Goal: Check status: Check status

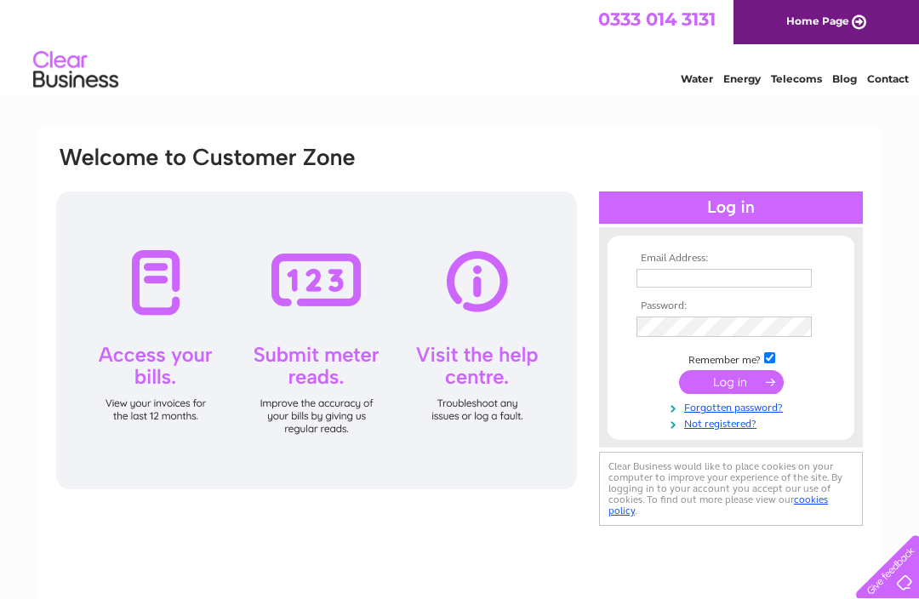
click at [645, 277] on input "text" at bounding box center [723, 278] width 175 height 19
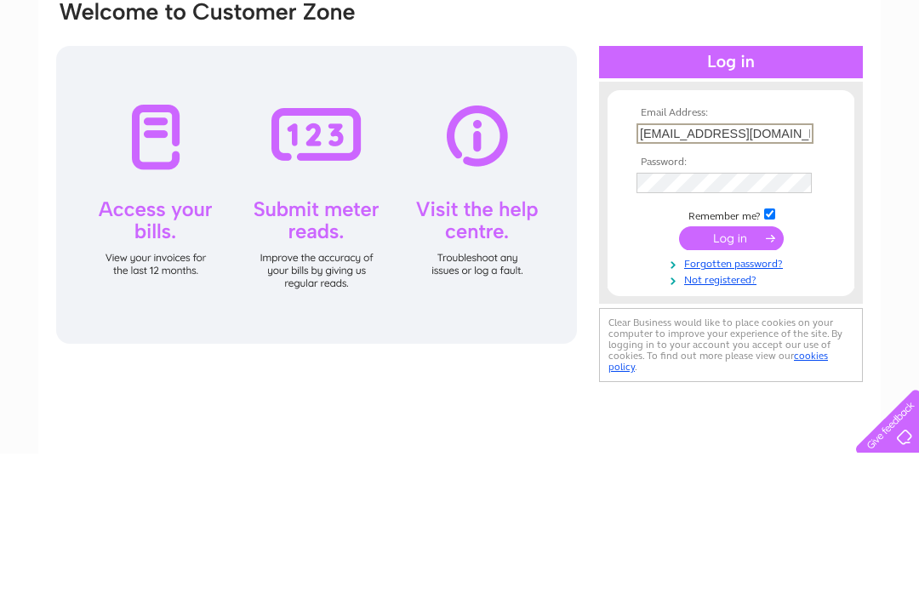
type input "susanlister@hotmail.co.uk"
click at [731, 372] on input "submit" at bounding box center [731, 384] width 105 height 24
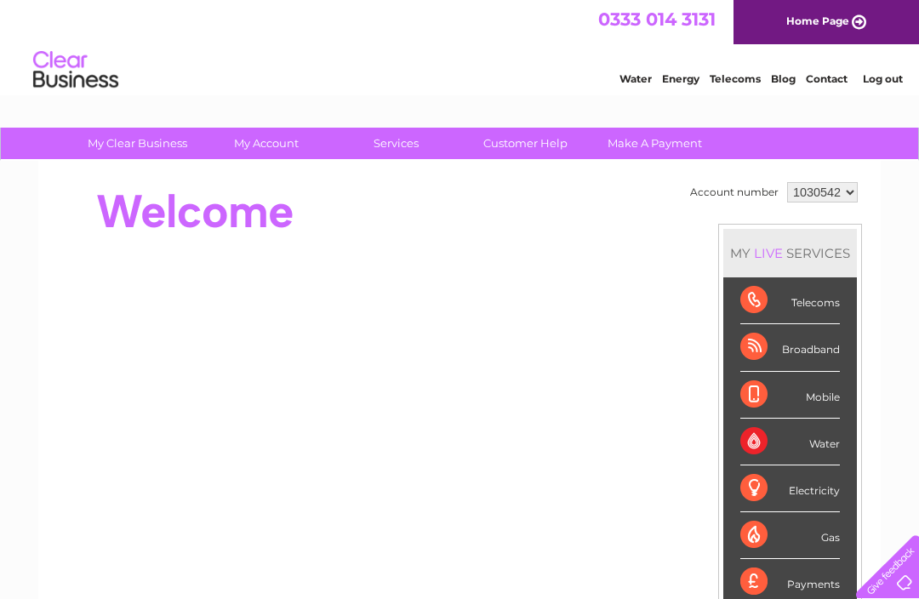
click at [185, 212] on div at bounding box center [363, 212] width 619 height 68
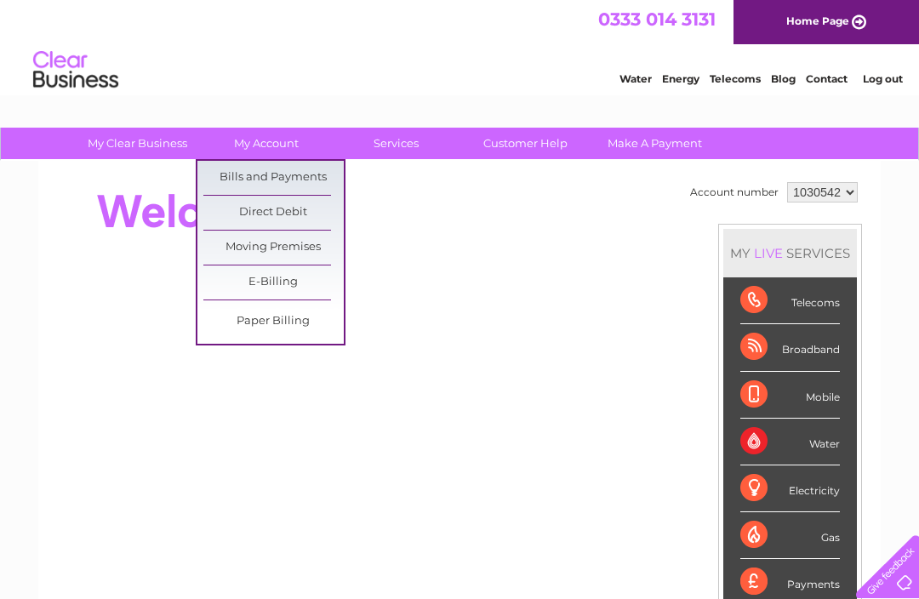
click at [268, 175] on link "Bills and Payments" at bounding box center [273, 178] width 140 height 34
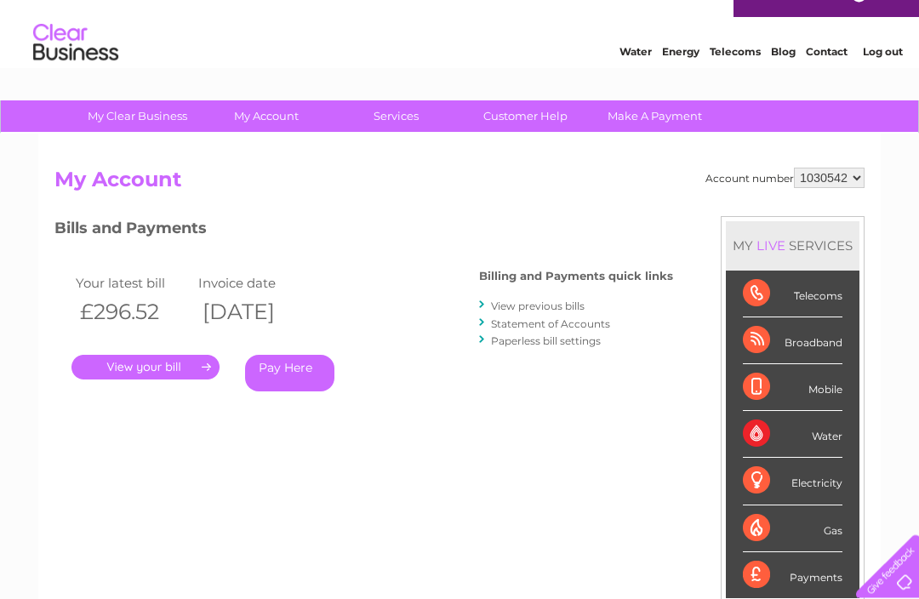
scroll to position [37, 0]
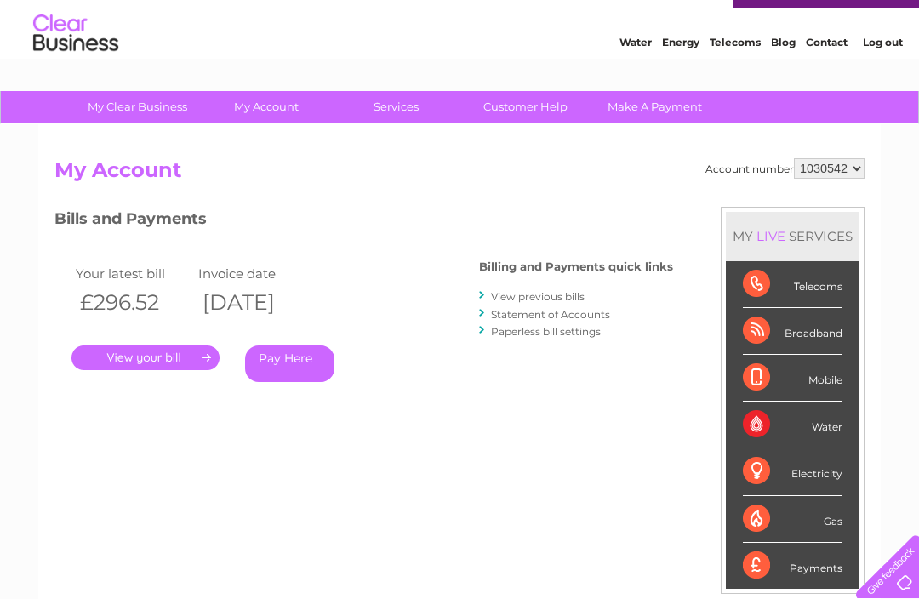
click at [150, 358] on link "." at bounding box center [145, 357] width 148 height 25
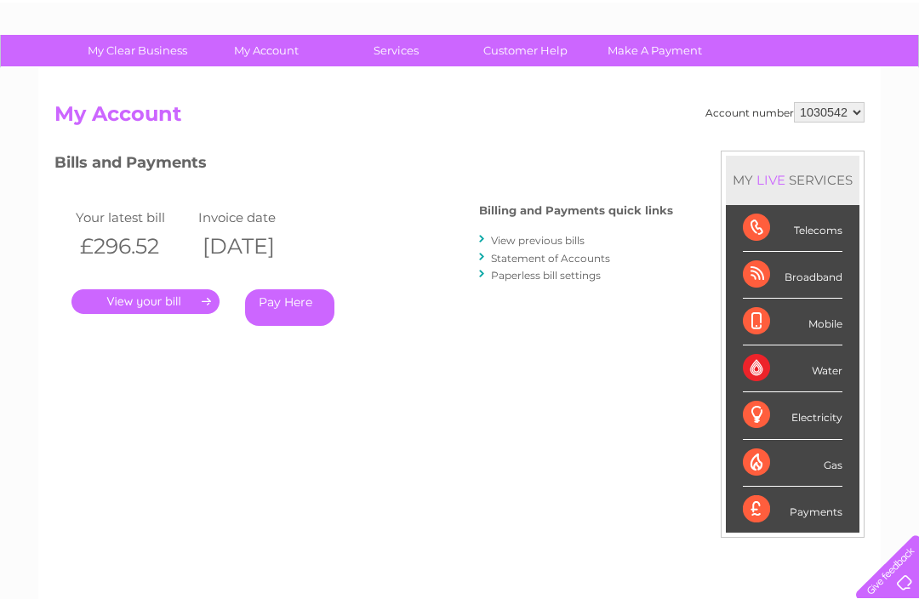
click at [543, 242] on link "View previous bills" at bounding box center [538, 240] width 94 height 13
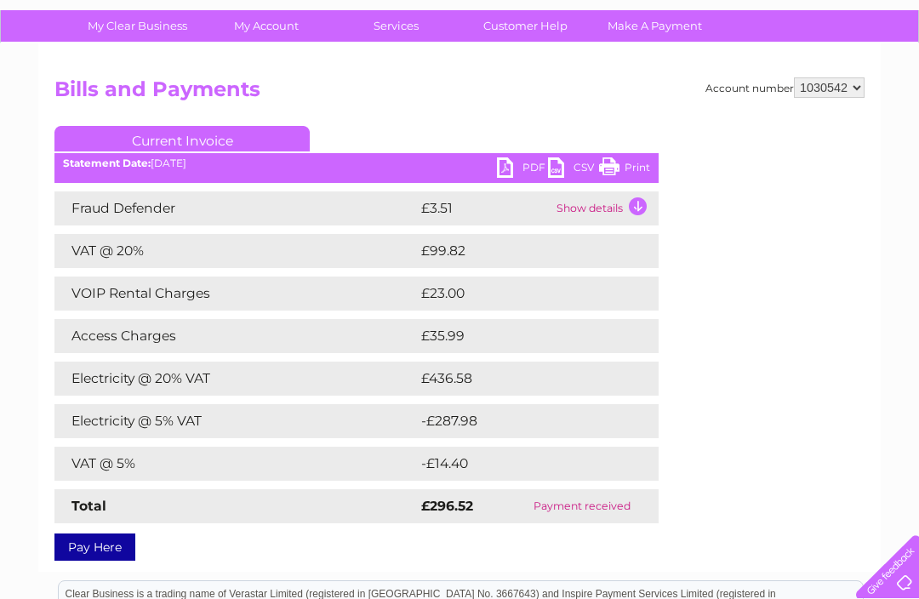
scroll to position [115, 0]
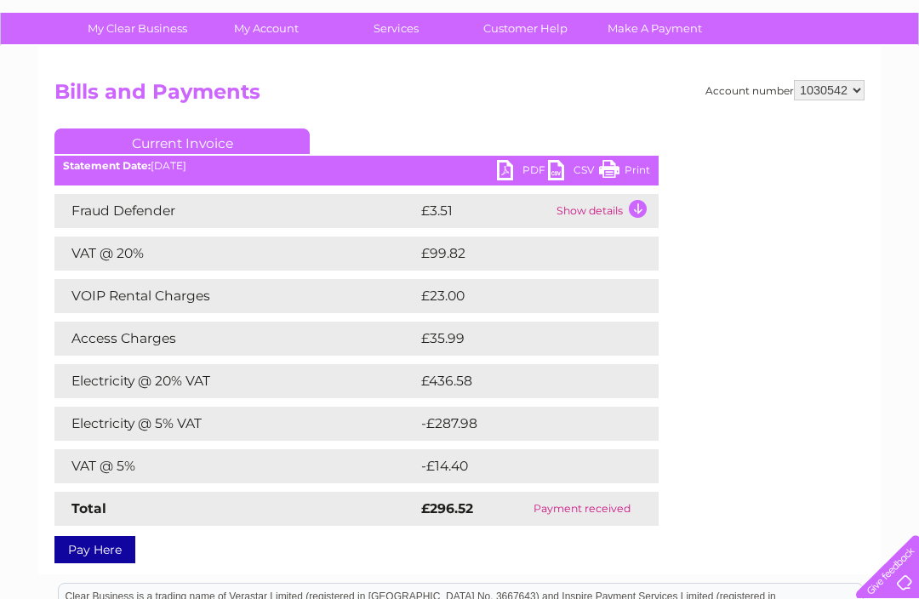
click at [641, 207] on td "Show details" at bounding box center [605, 211] width 106 height 34
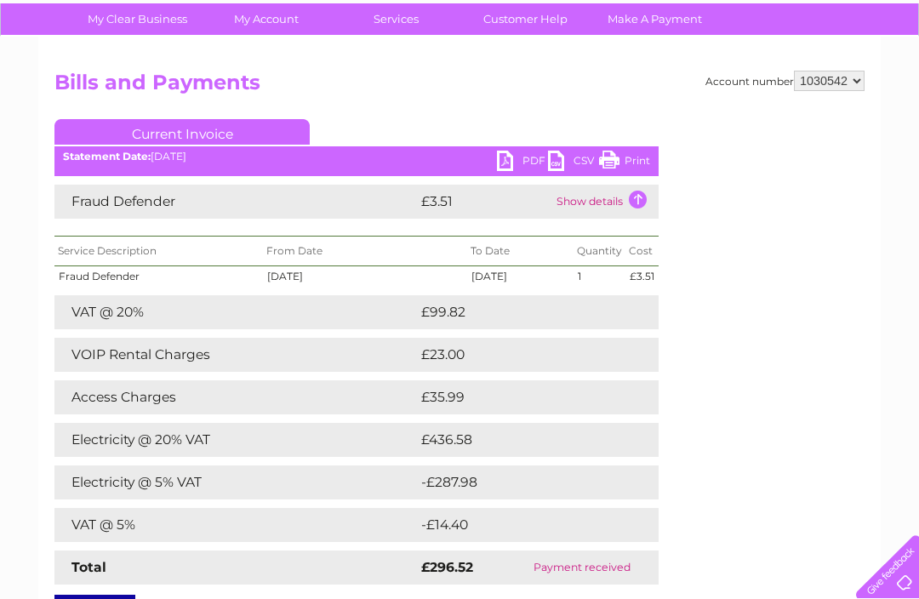
scroll to position [112, 0]
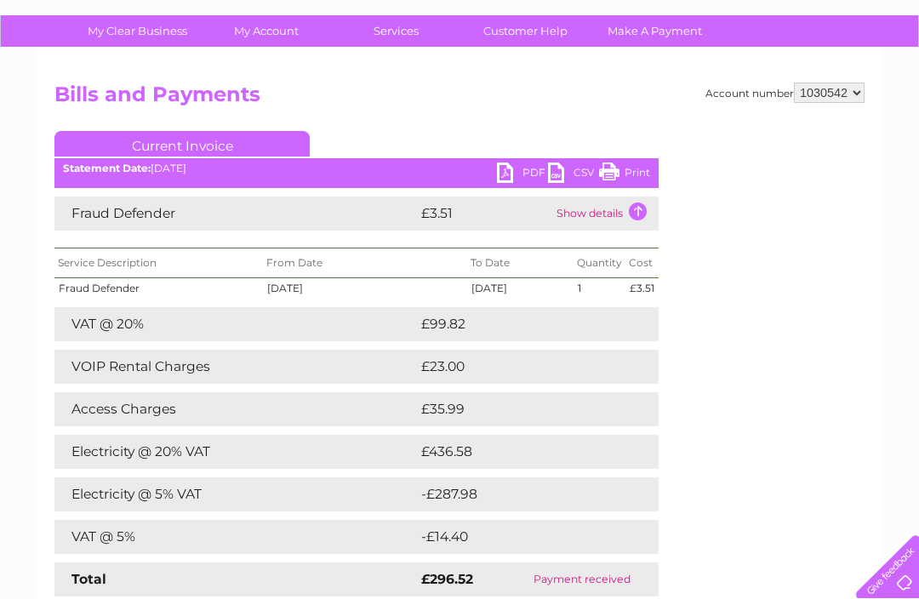
click at [647, 444] on td at bounding box center [644, 452] width 31 height 34
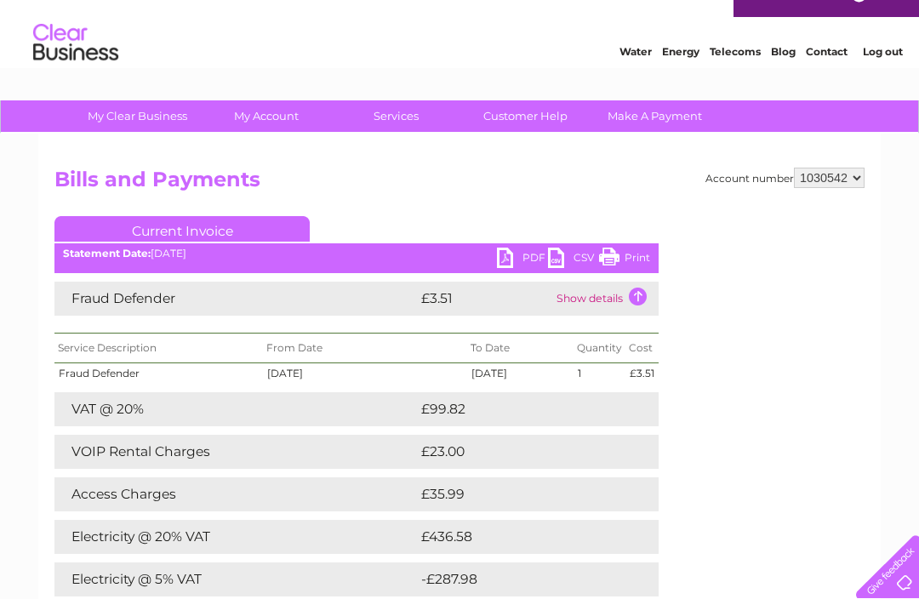
scroll to position [0, 0]
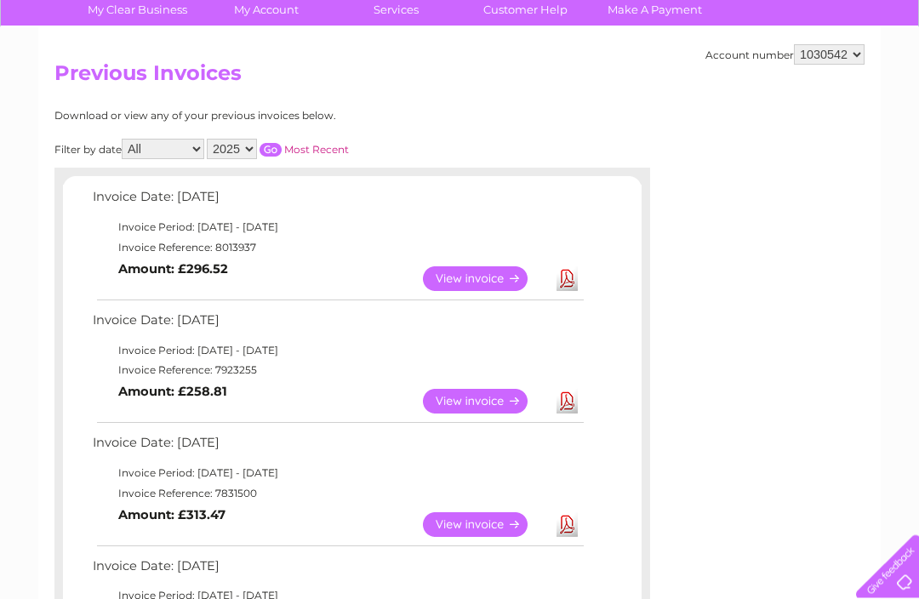
scroll to position [135, 0]
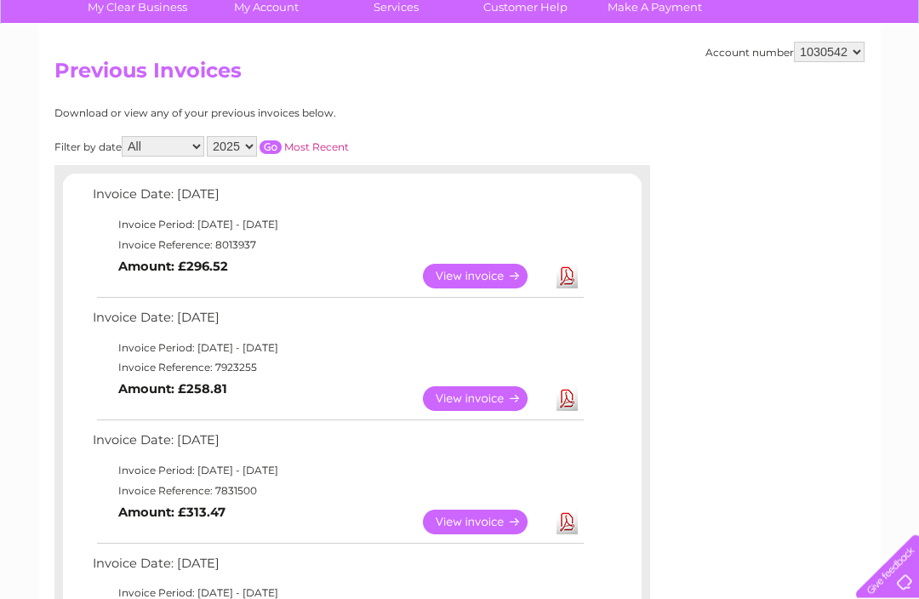
click at [481, 276] on link "View" at bounding box center [485, 276] width 125 height 25
